Goal: Check status: Check status

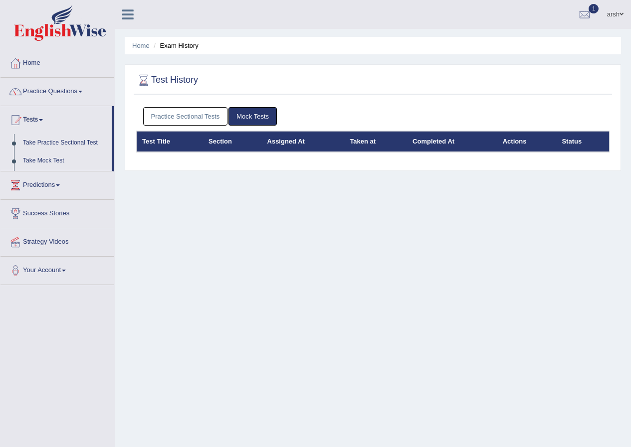
click at [183, 116] on link "Practice Sectional Tests" at bounding box center [185, 116] width 85 height 18
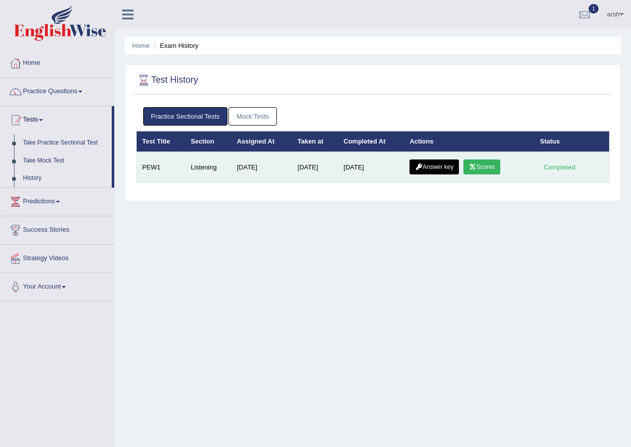
click at [492, 168] on link "Scores" at bounding box center [481, 167] width 37 height 15
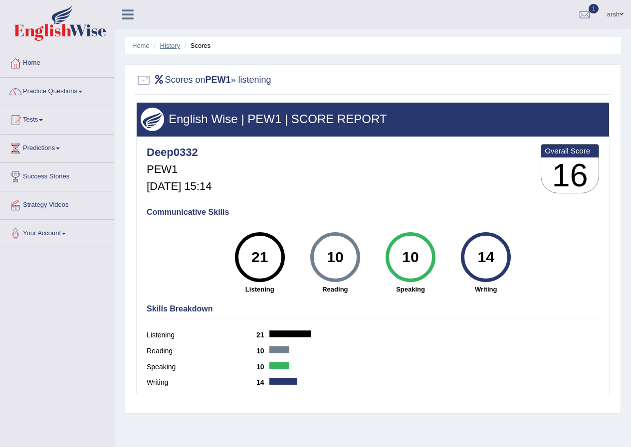
click at [169, 44] on link "History" at bounding box center [170, 45] width 20 height 7
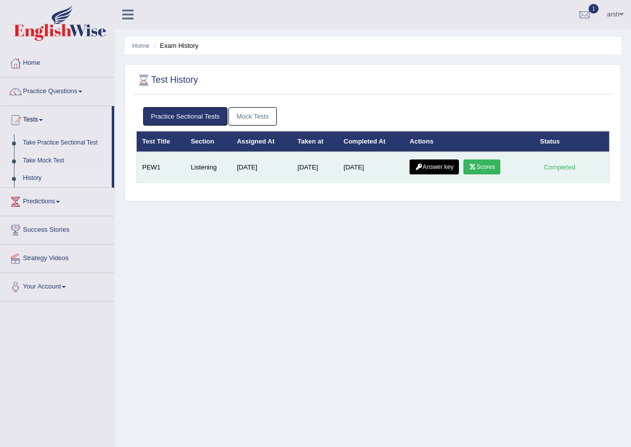
click at [430, 162] on link "Answer key" at bounding box center [433, 167] width 49 height 15
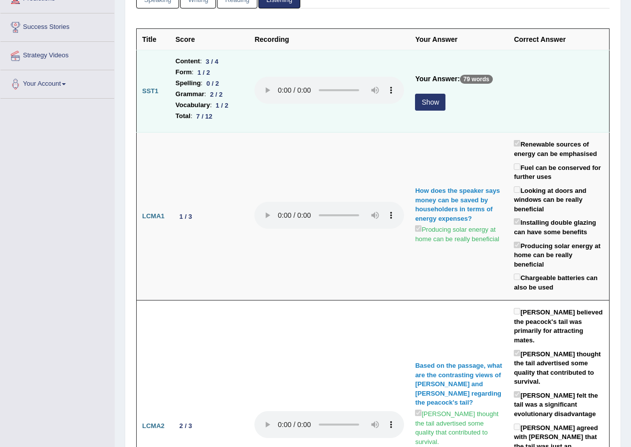
click at [431, 109] on button "Show" at bounding box center [430, 102] width 30 height 17
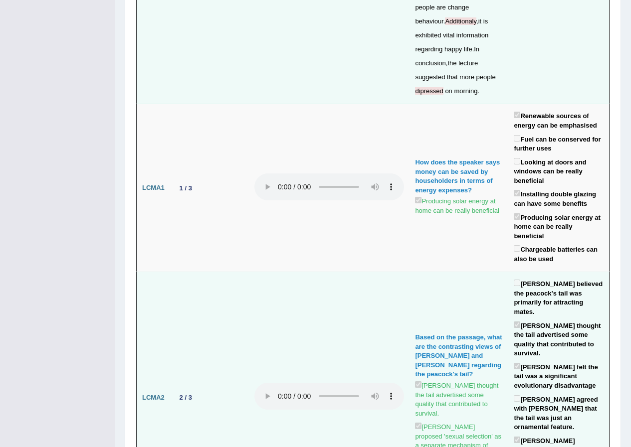
scroll to position [399, 0]
